Goal: Task Accomplishment & Management: Manage account settings

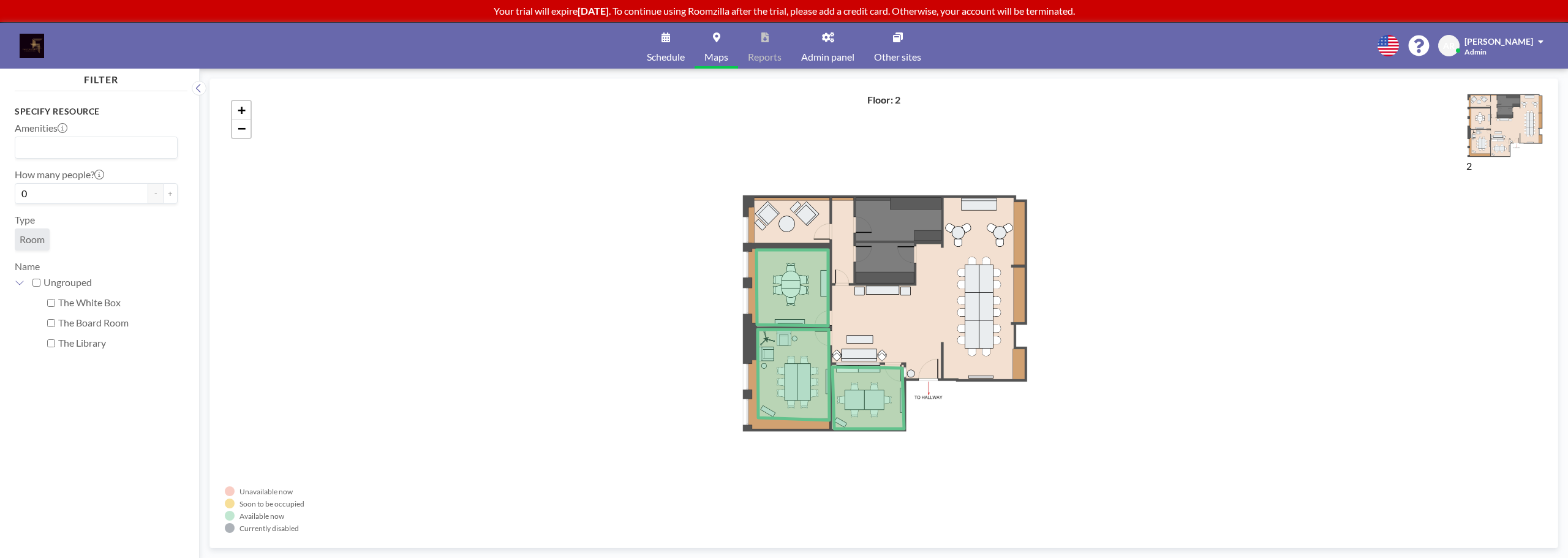
click at [1010, 13] on p "Your trial will expire in 1 day . To continue using Roomzilla after the trial, …" at bounding box center [784, 11] width 1568 height 13
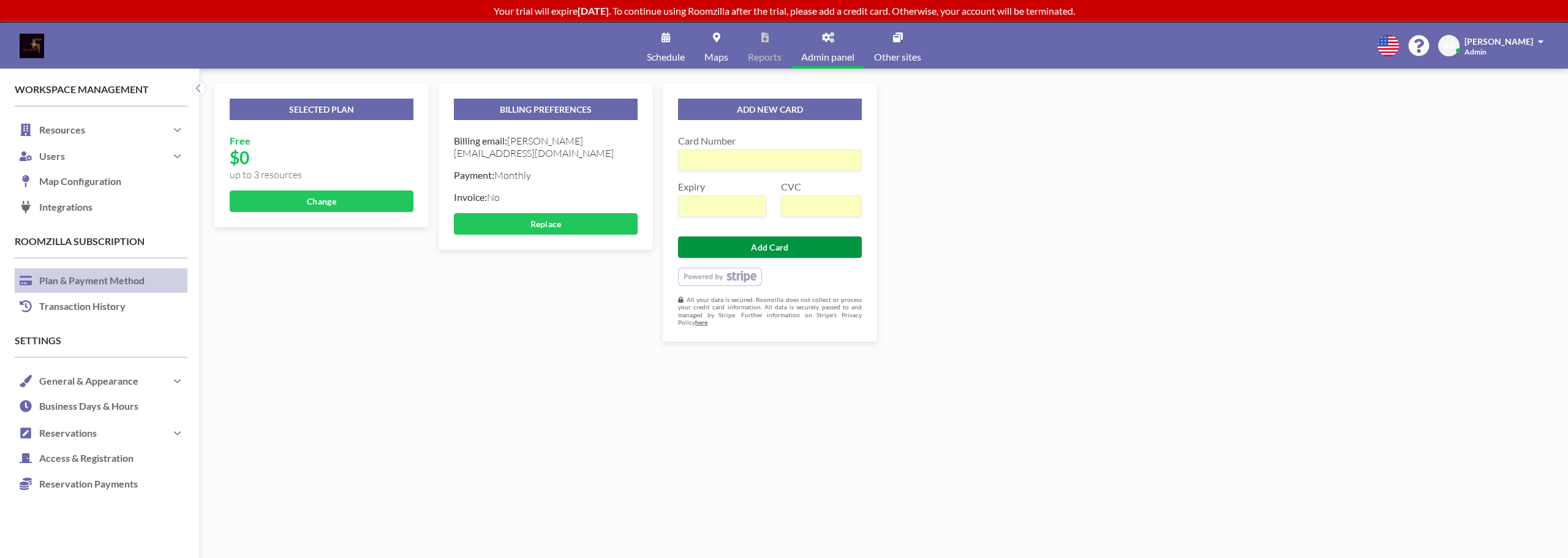
click at [798, 248] on button "Add Card" at bounding box center [769, 246] width 184 height 21
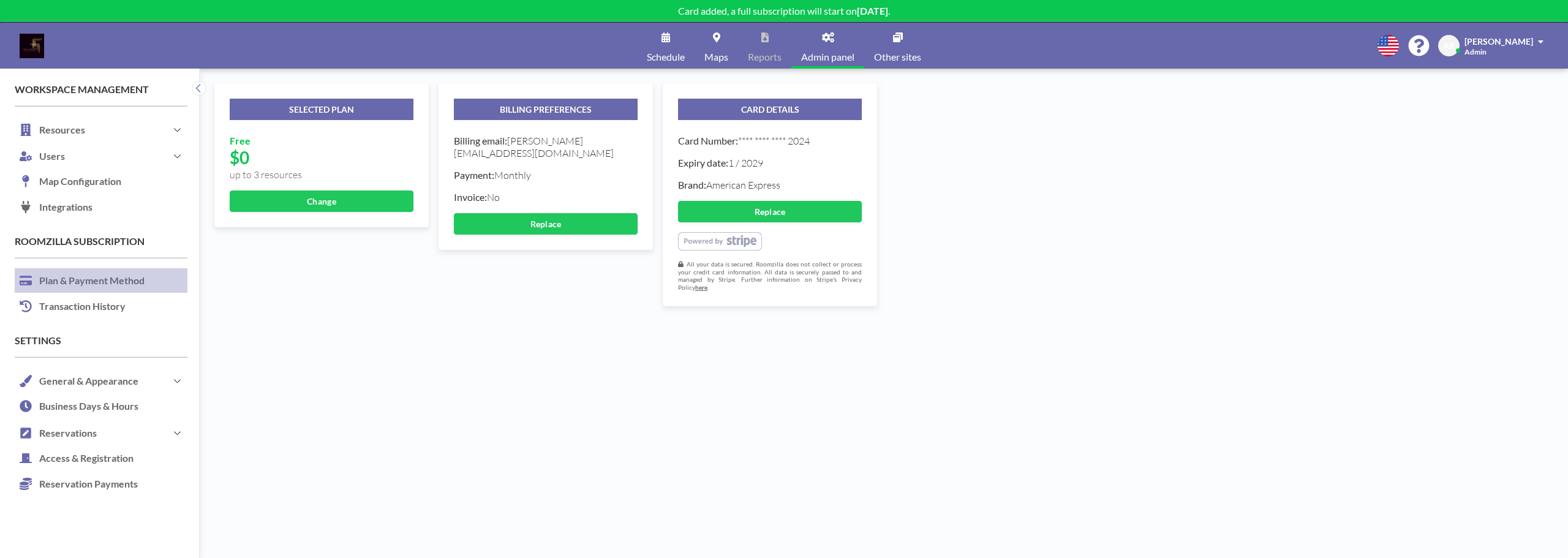
click at [602, 301] on div "BILLING PREFERENCES Billing email: adam@mxpsf.com Payment: Monthly Invoice: No …" at bounding box center [545, 195] width 214 height 223
click at [105, 133] on button "Resources" at bounding box center [101, 129] width 173 height 27
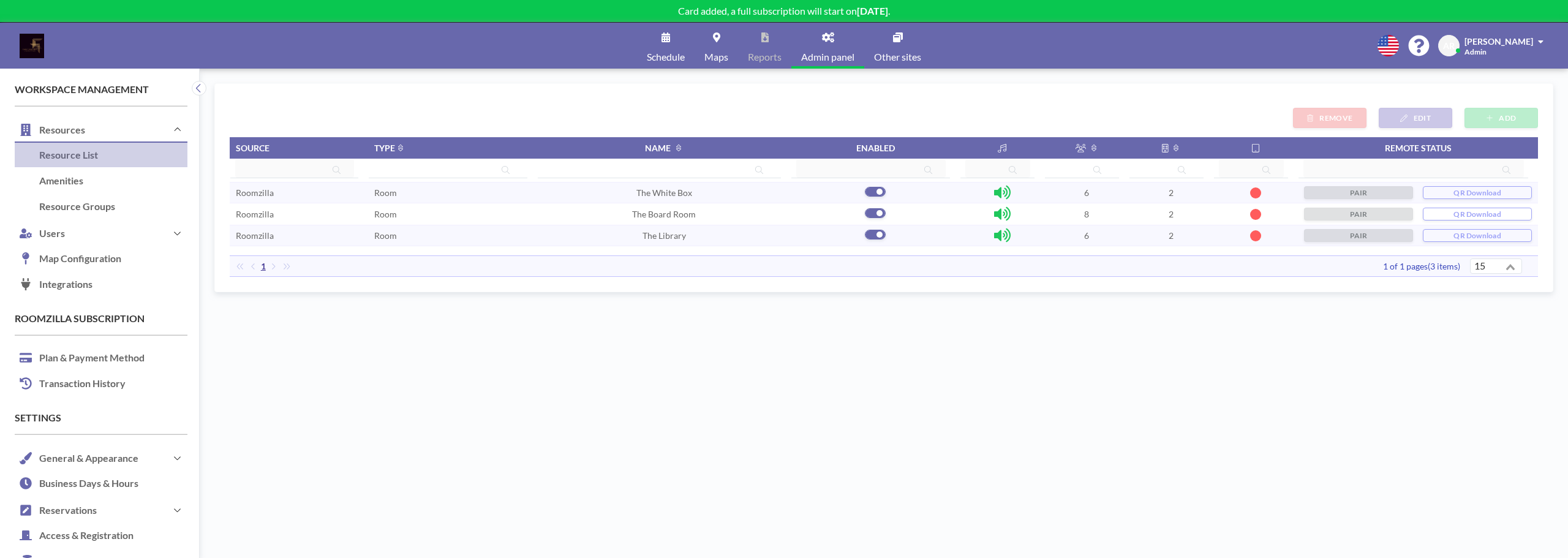
click at [678, 48] on link "Schedule" at bounding box center [665, 46] width 57 height 46
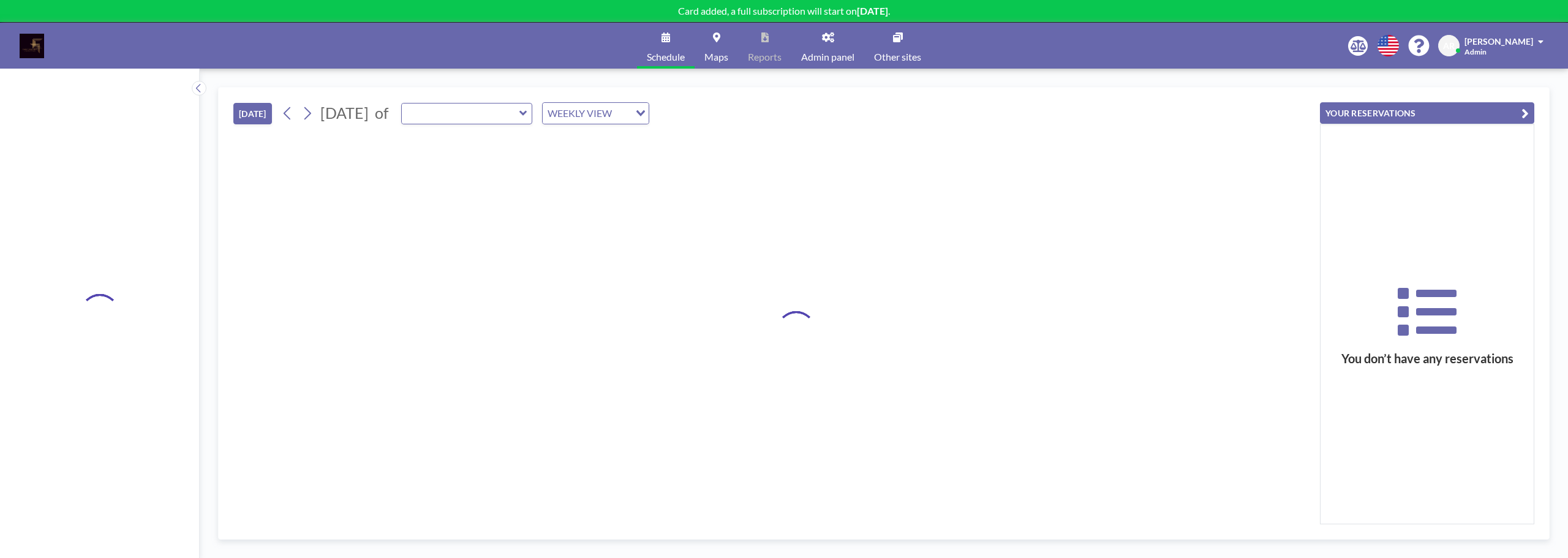
type input "The Board Room"
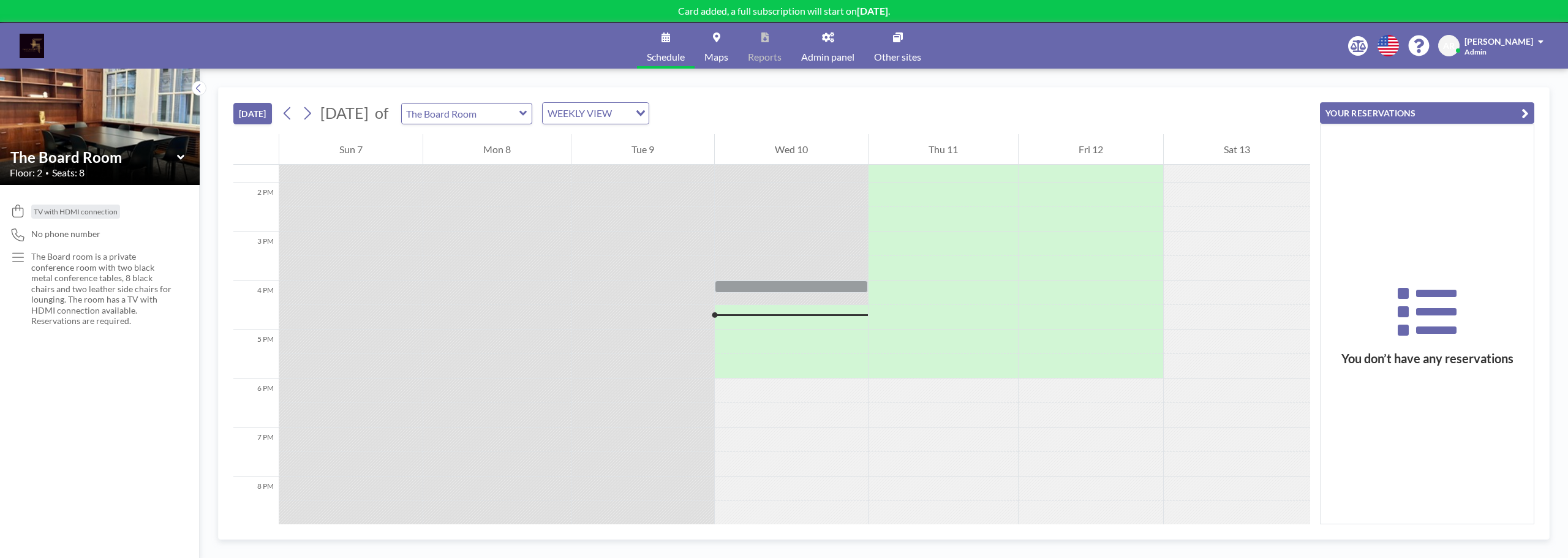
scroll to position [662, 0]
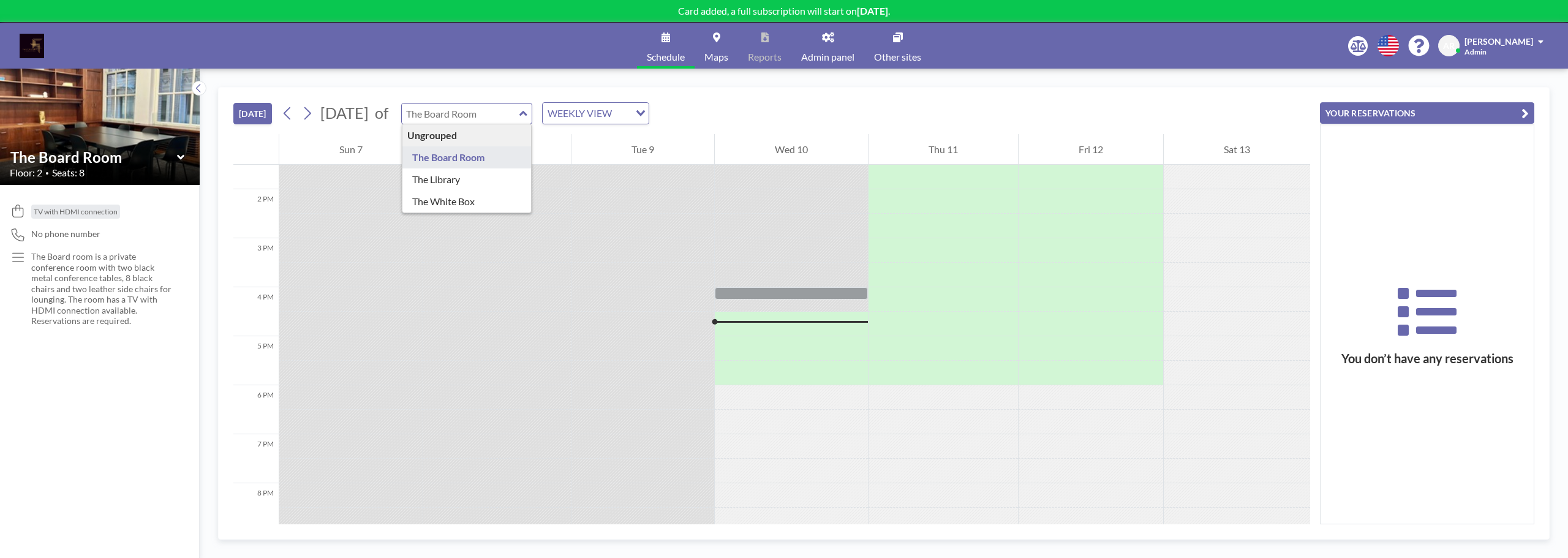
click at [519, 111] on input "text" at bounding box center [460, 114] width 118 height 20
type input "The Board Room"
click at [540, 97] on div "TODAY September 2025 of The Board Room Ungrouped The Board Room The Library The…" at bounding box center [771, 111] width 1077 height 46
click at [585, 102] on div "TODAY September 2025 of The Board Room WEEKLY VIEW Loading..." at bounding box center [771, 111] width 1077 height 46
click at [527, 116] on icon at bounding box center [523, 114] width 8 height 13
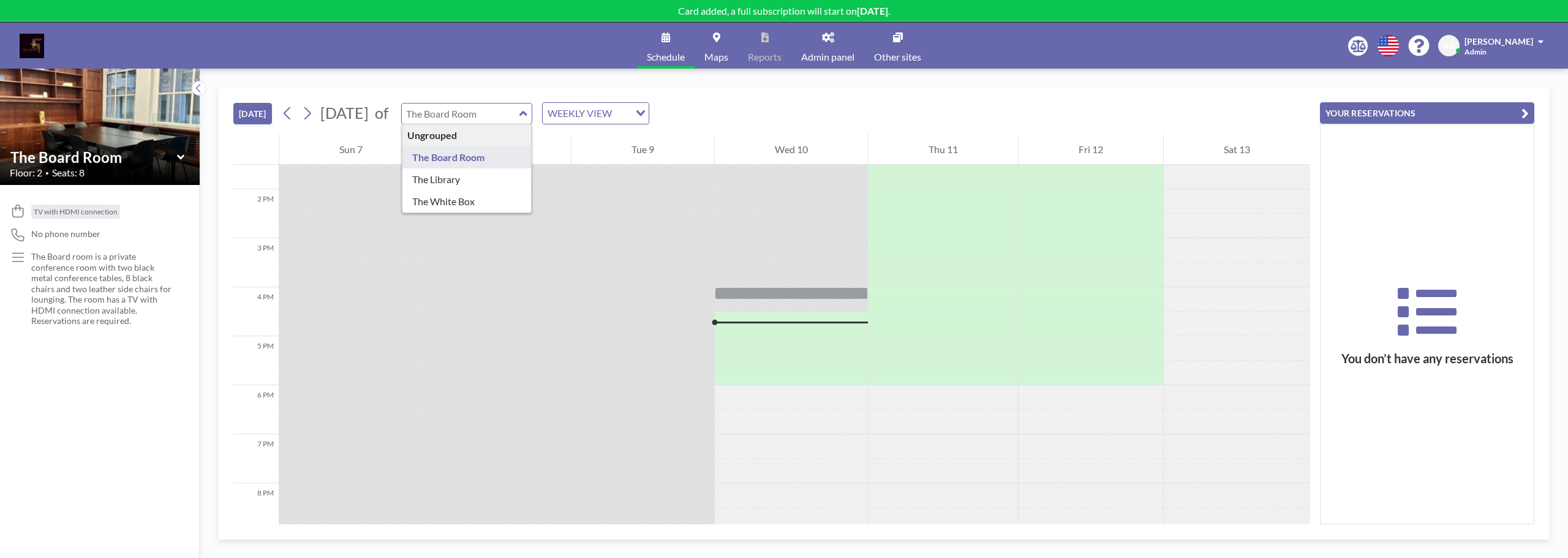
click at [532, 136] on div "Ungrouped" at bounding box center [467, 135] width 129 height 22
type input "The Library"
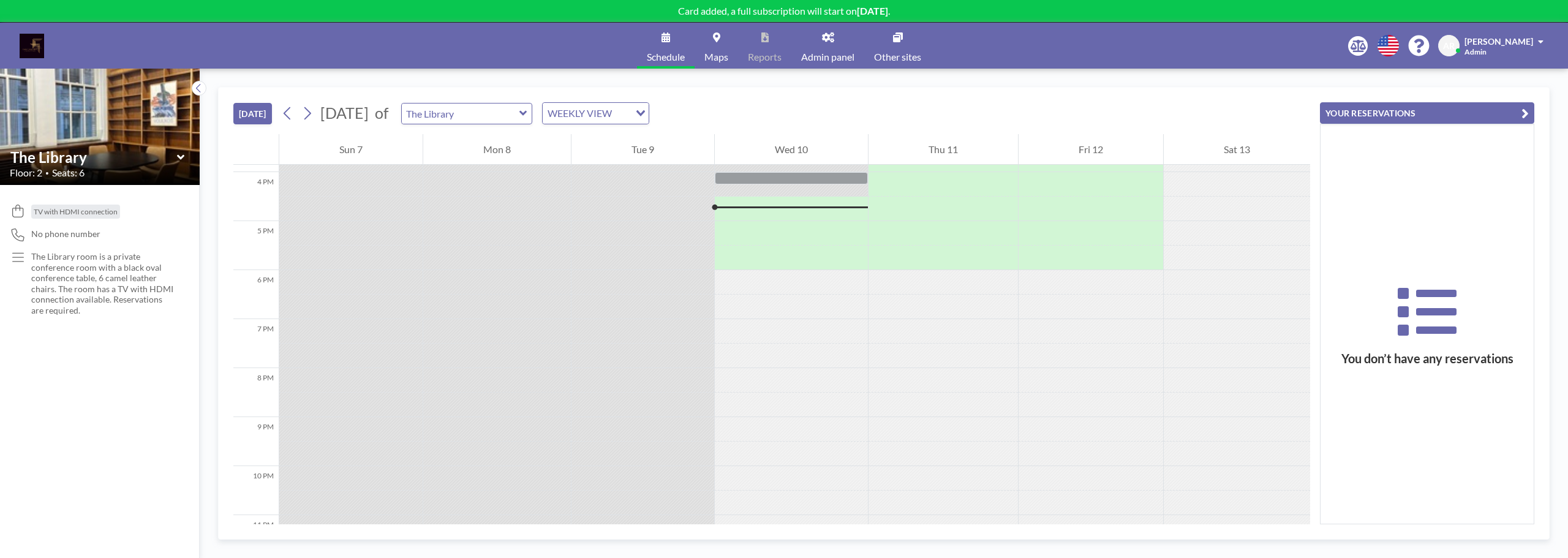
scroll to position [784, 0]
click at [519, 118] on input "text" at bounding box center [460, 114] width 118 height 20
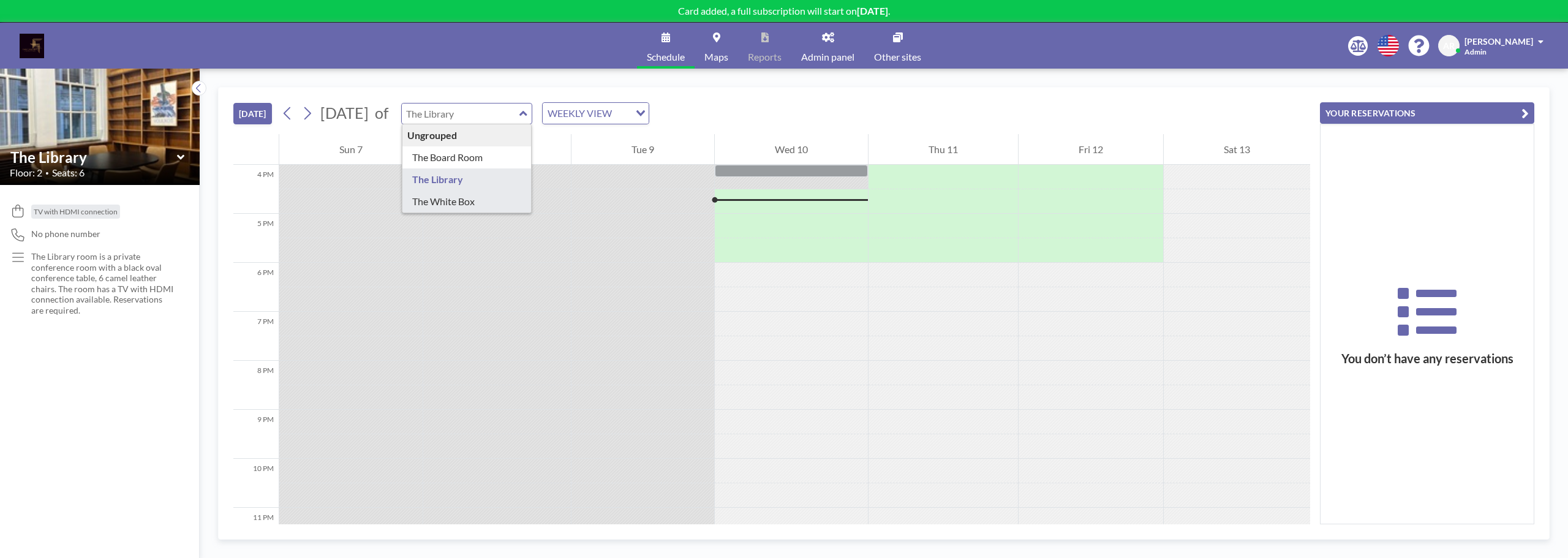
type input "The White Box"
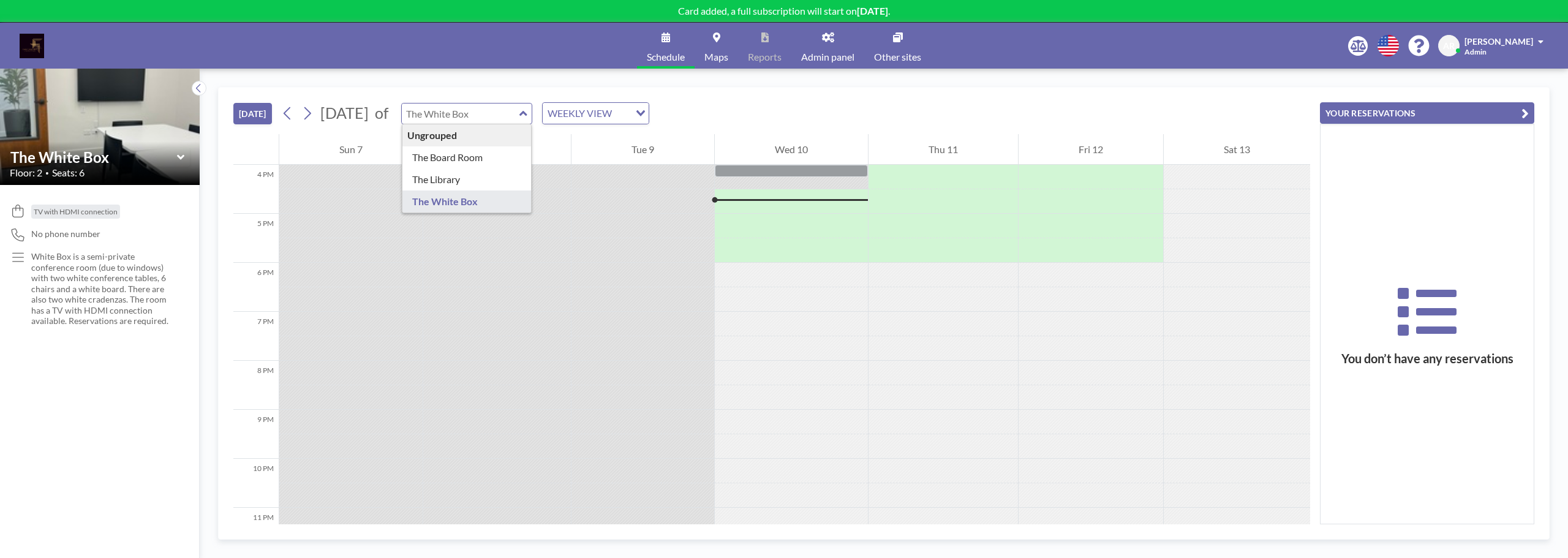
click at [519, 113] on input "text" at bounding box center [460, 114] width 118 height 20
type input "The Board Room"
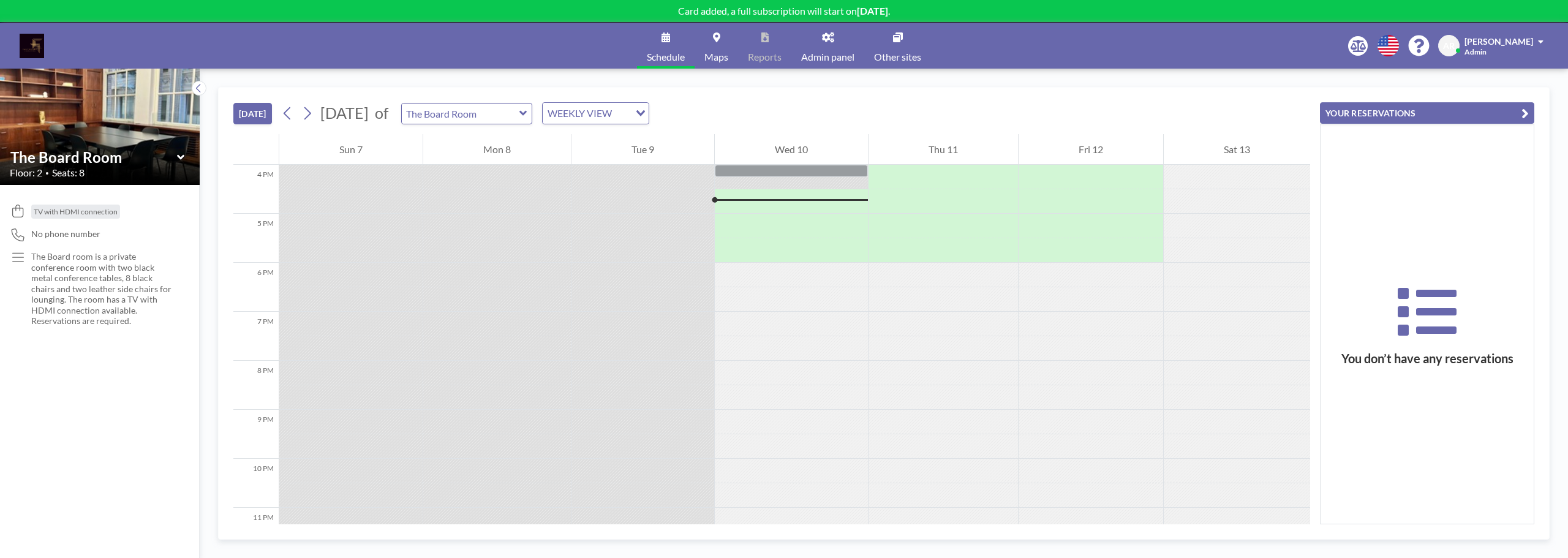
click at [580, 91] on div "TODAY September 2025 of The Board Room WEEKLY VIEW Loading..." at bounding box center [771, 111] width 1077 height 46
click at [195, 86] on icon at bounding box center [198, 89] width 8 height 13
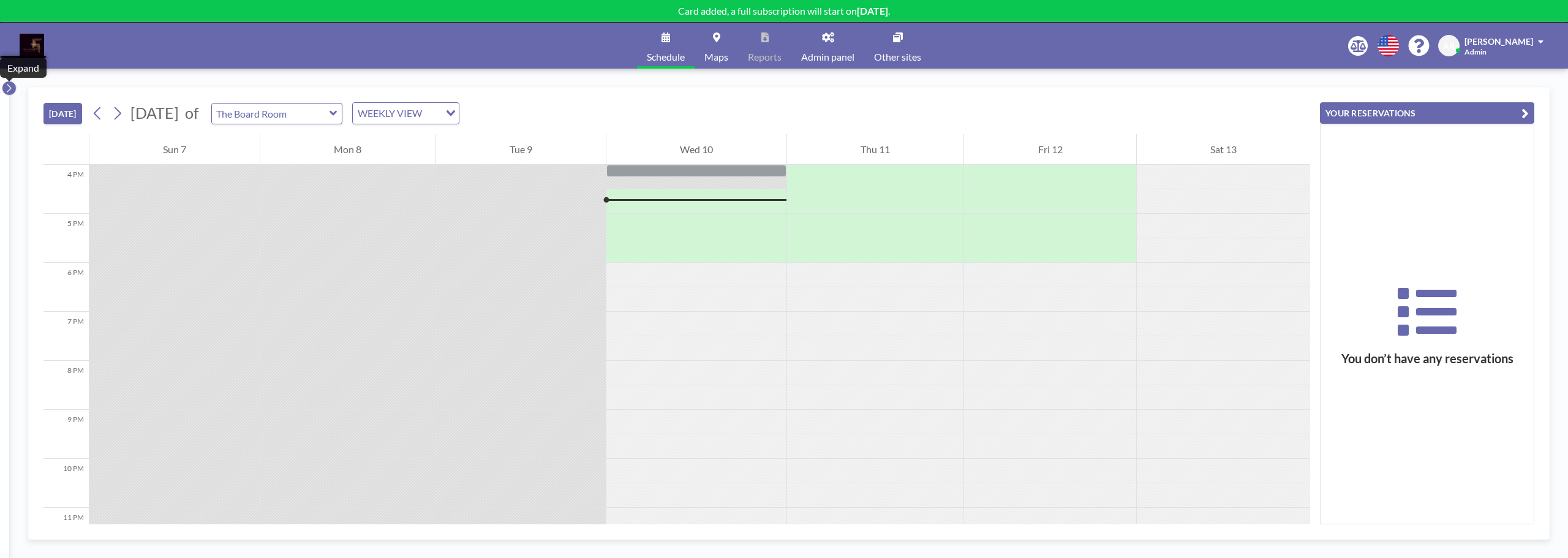
click at [11, 86] on icon at bounding box center [9, 89] width 8 height 13
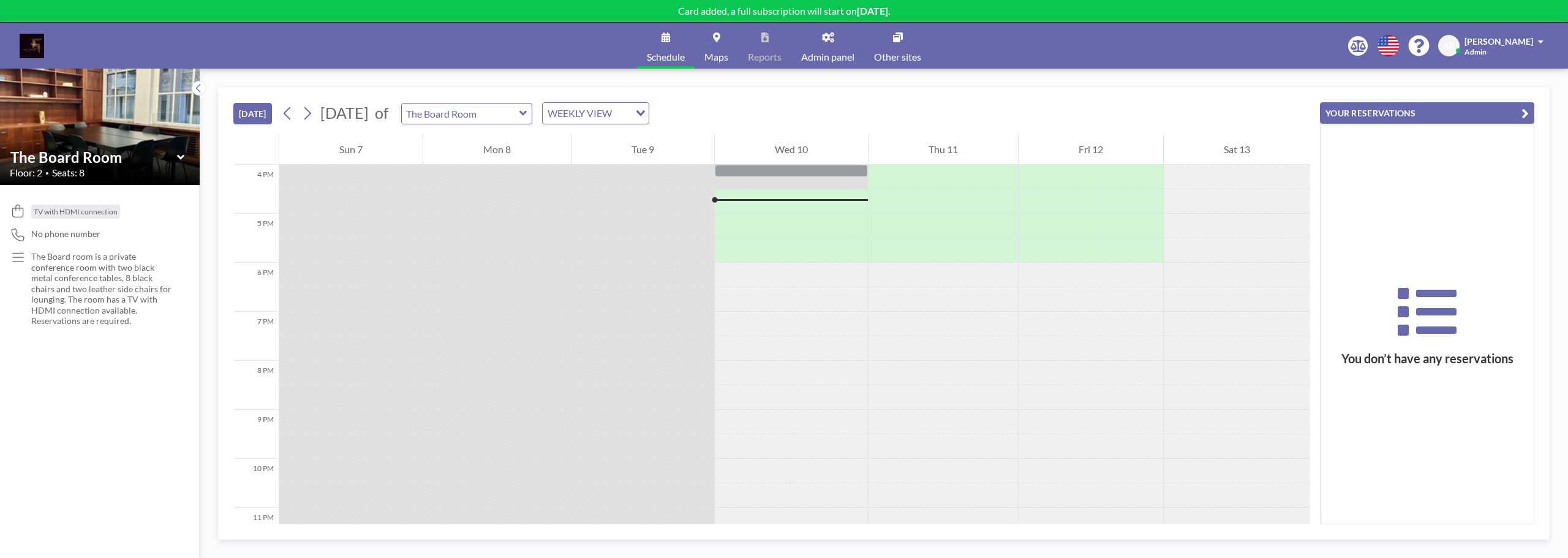
click at [712, 52] on span "Maps" at bounding box center [716, 57] width 24 height 9
click at [1523, 115] on icon "button" at bounding box center [1524, 113] width 7 height 15
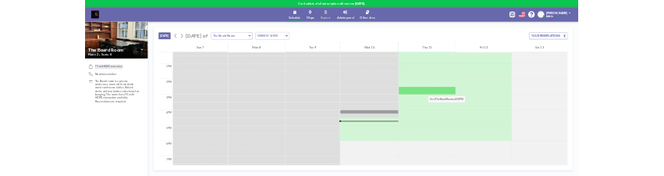
scroll to position [843, 0]
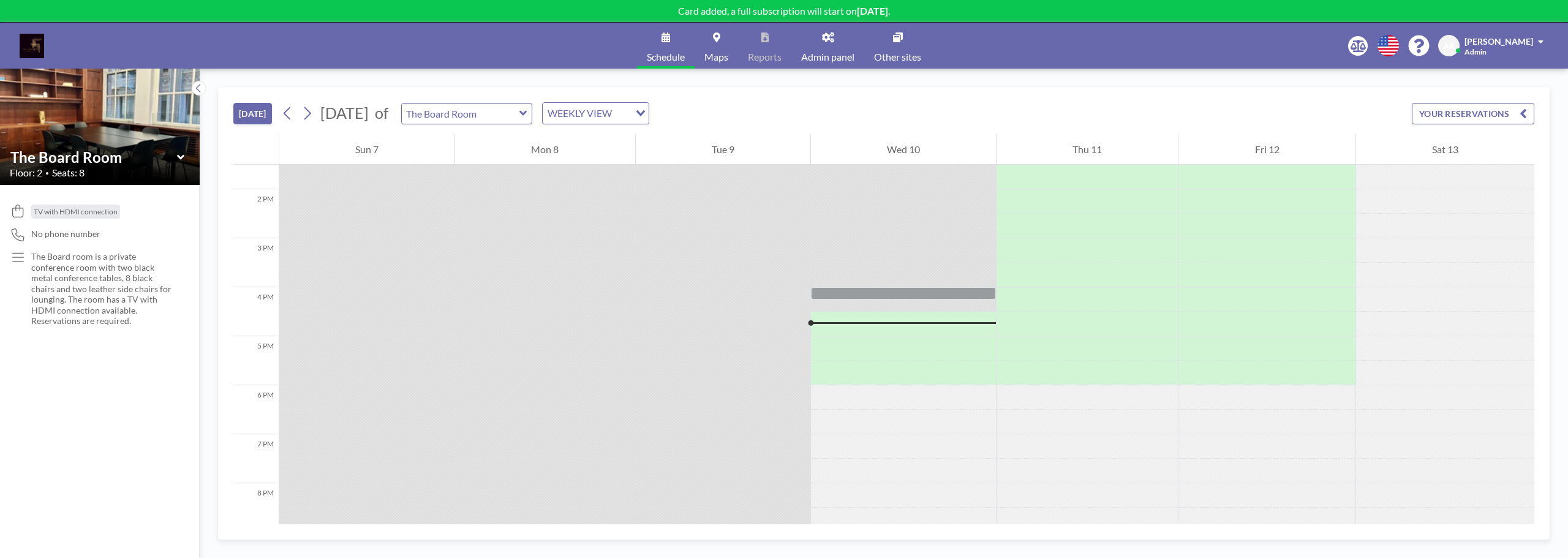
click at [1519, 46] on span "[PERSON_NAME]" at bounding box center [1498, 41] width 68 height 10
click at [1104, 115] on div "[DATE] [DATE] of The Board Room WEEKLY VIEW Loading... YOUR RESERVATIONS" at bounding box center [883, 111] width 1301 height 46
click at [801, 102] on div "[DATE] [DATE] of The Board Room WEEKLY VIEW Loading... YOUR RESERVATIONS" at bounding box center [883, 111] width 1301 height 46
